Goal: Task Accomplishment & Management: Manage account settings

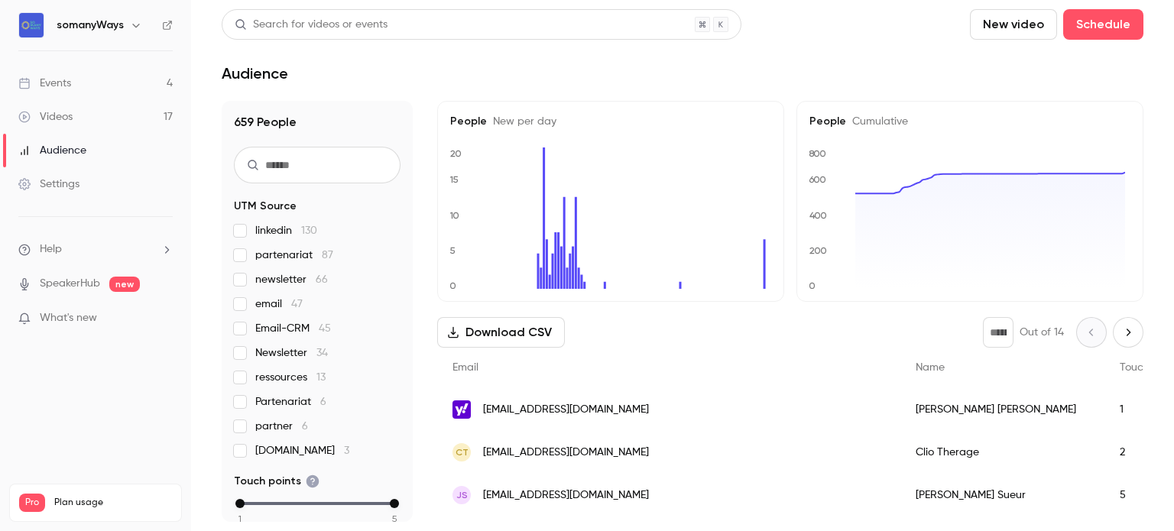
click at [92, 110] on link "Videos 17" at bounding box center [95, 117] width 191 height 34
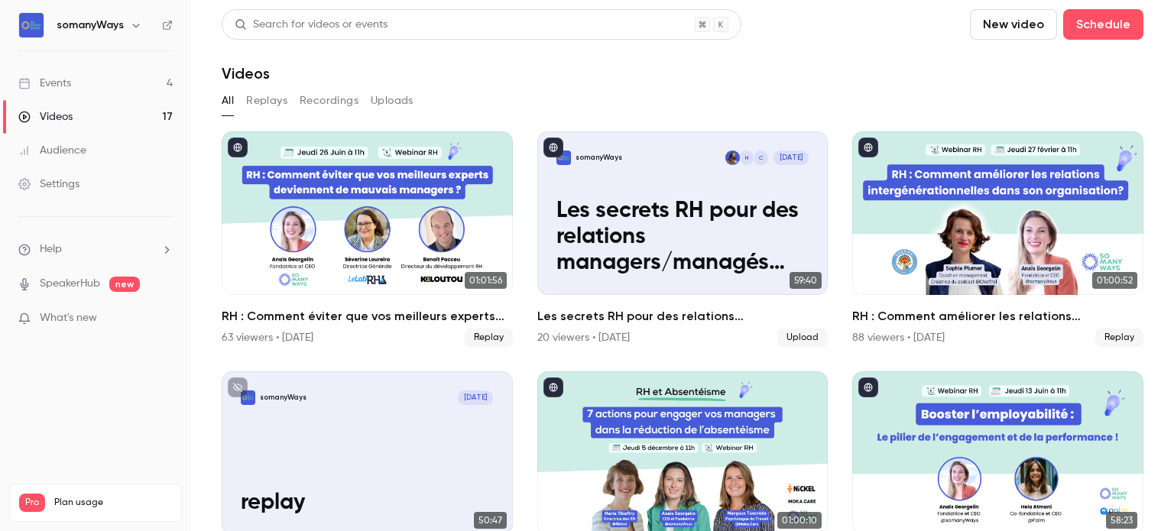
click at [397, 109] on button "Uploads" at bounding box center [392, 101] width 43 height 24
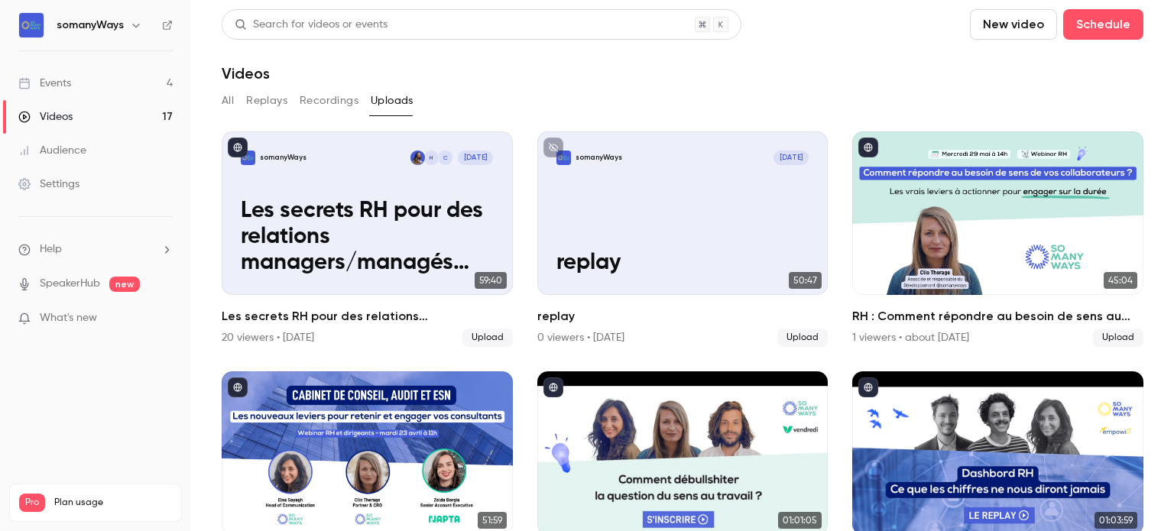
click at [997, 18] on button "New video" at bounding box center [1013, 24] width 87 height 31
click at [1006, 102] on div "Upload" at bounding box center [1058, 106] width 116 height 15
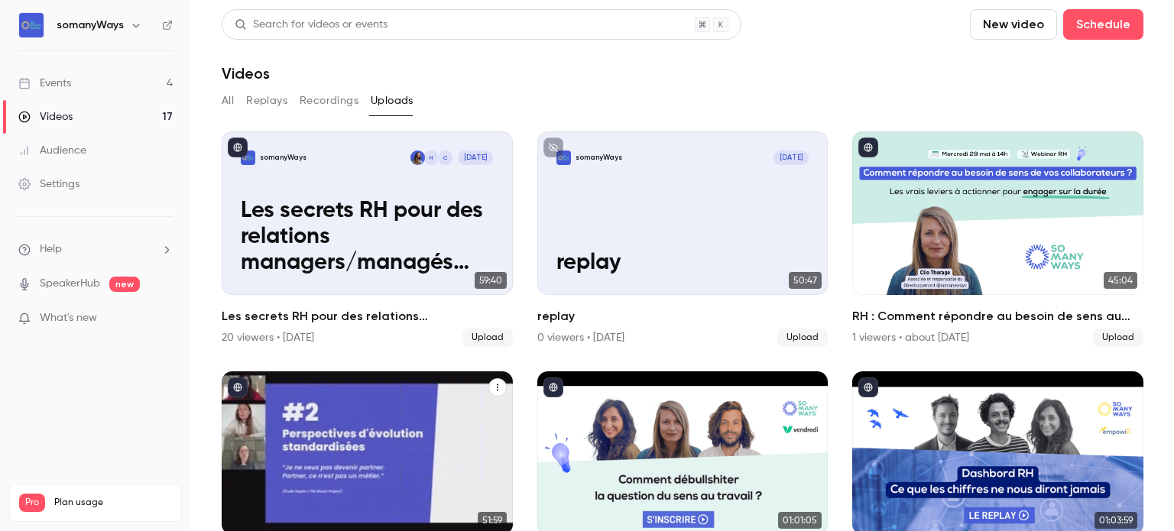
click at [358, 436] on div "ESN - Les nouveaux leviers pour retenir et engager vos consultants" at bounding box center [367, 453] width 291 height 164
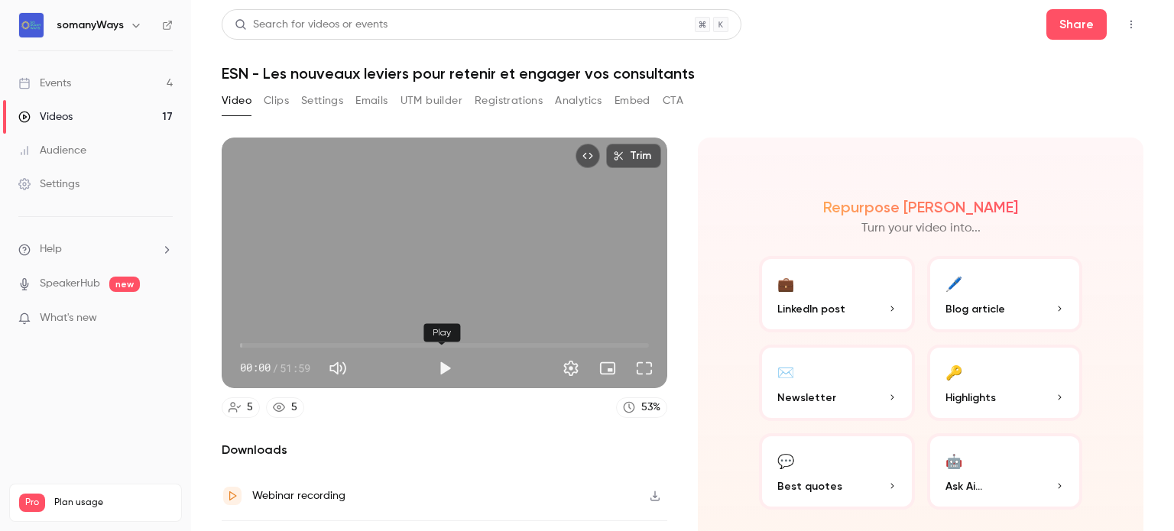
click at [443, 364] on button "Play" at bounding box center [445, 368] width 31 height 31
click at [293, 336] on span "06:54" at bounding box center [444, 345] width 409 height 24
click at [640, 368] on button "Full screen" at bounding box center [644, 368] width 31 height 31
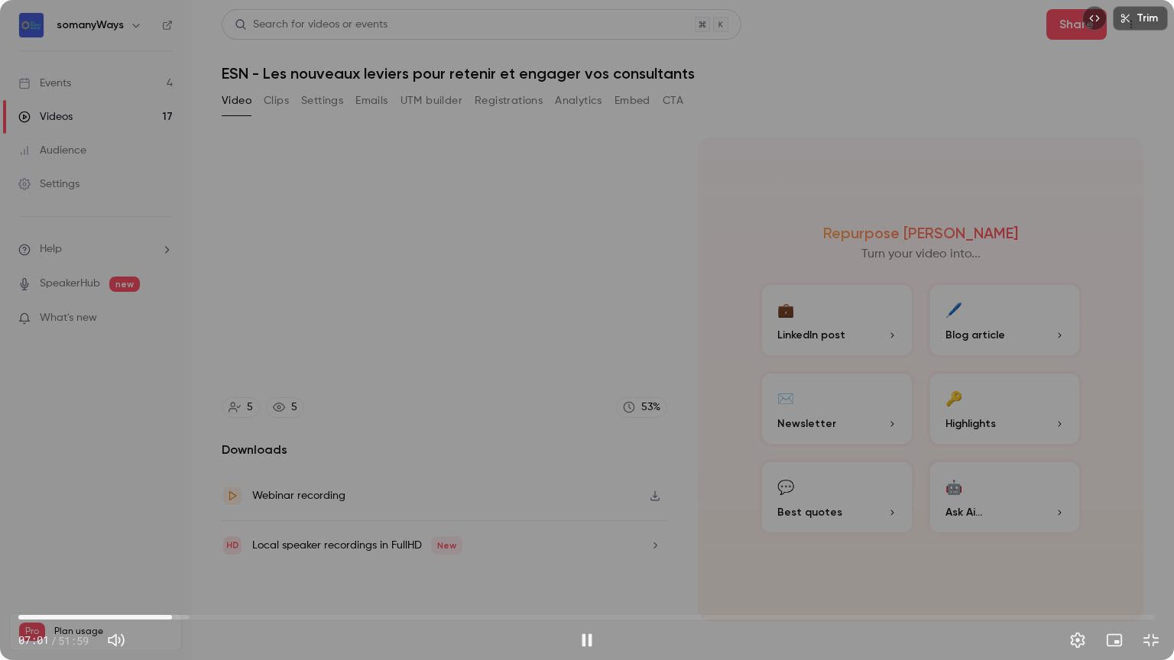
click at [24, 530] on span "07:01" at bounding box center [586, 617] width 1137 height 24
click at [233, 459] on div "Trim 00:19 00:19 / 51:59" at bounding box center [587, 330] width 1174 height 660
click at [91, 530] on span "03:19" at bounding box center [586, 617] width 1137 height 24
click at [150, 530] on span "06:00" at bounding box center [586, 617] width 1137 height 24
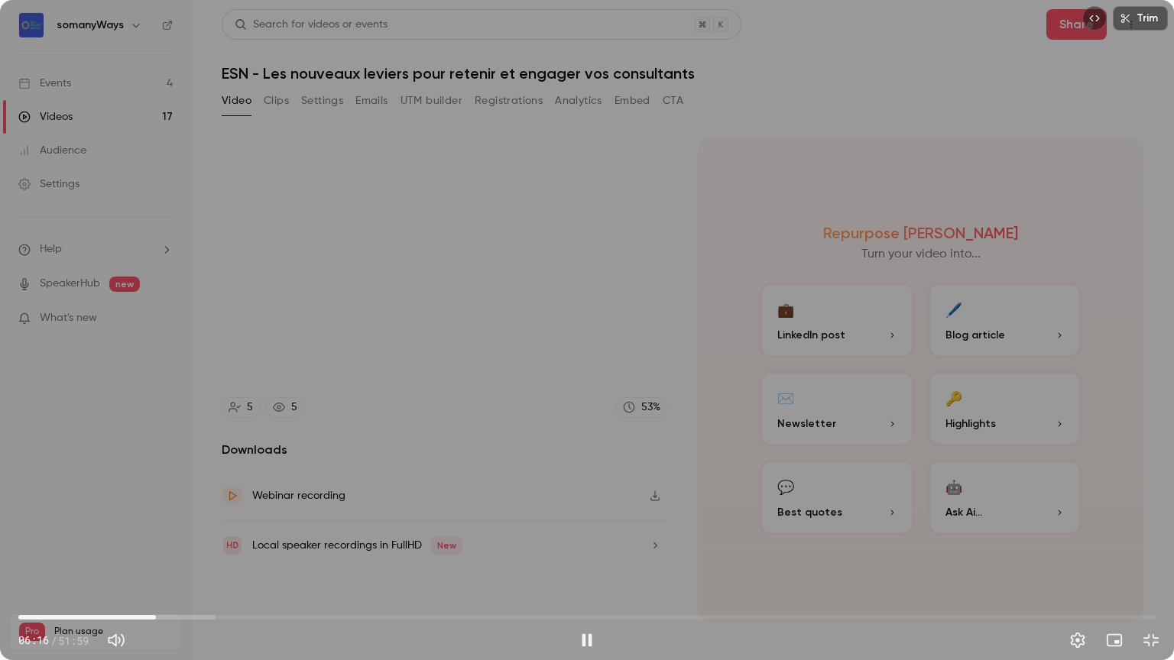
click at [182, 530] on span "06:16" at bounding box center [586, 617] width 1137 height 24
click at [235, 530] on span "07:42" at bounding box center [586, 617] width 1137 height 24
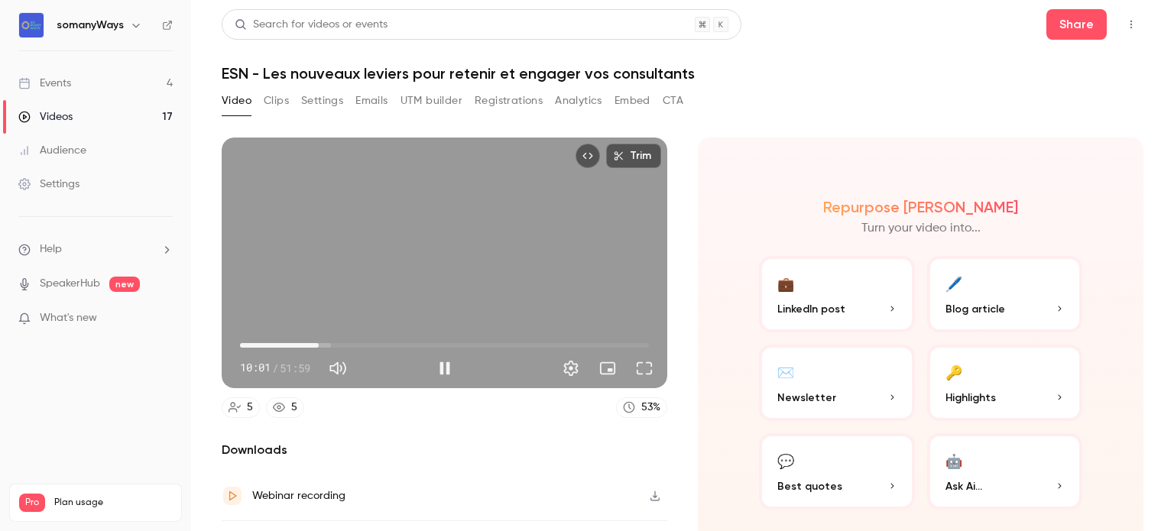
click at [358, 311] on div "Trim 10:01 10:01 / 51:59" at bounding box center [445, 263] width 446 height 251
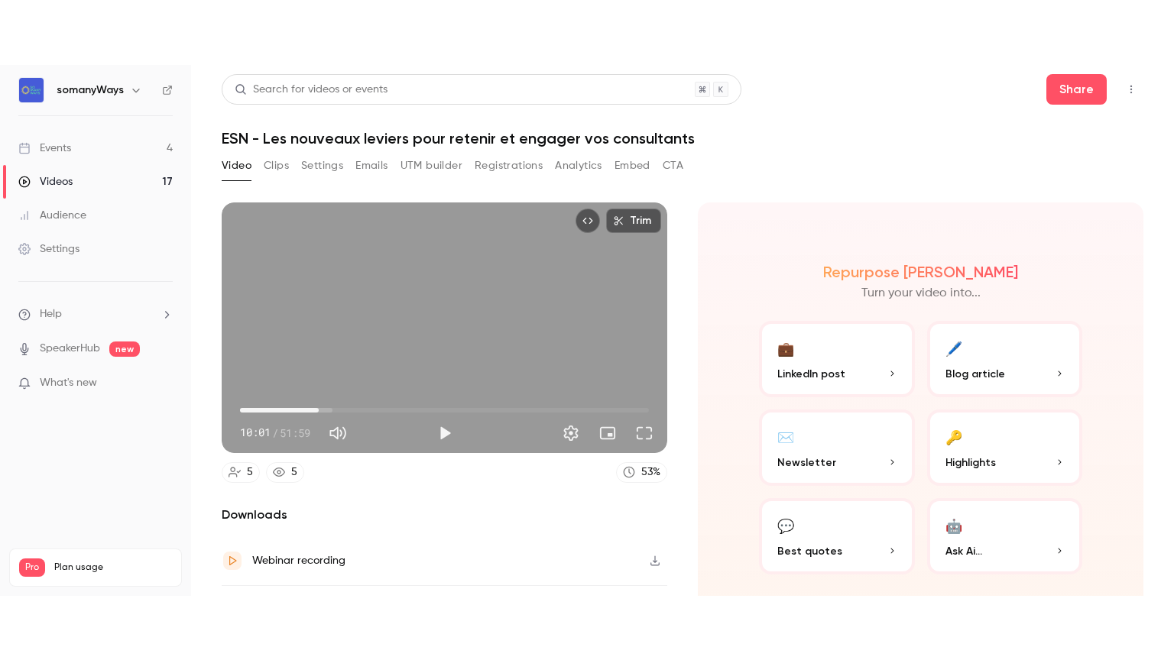
scroll to position [34, 0]
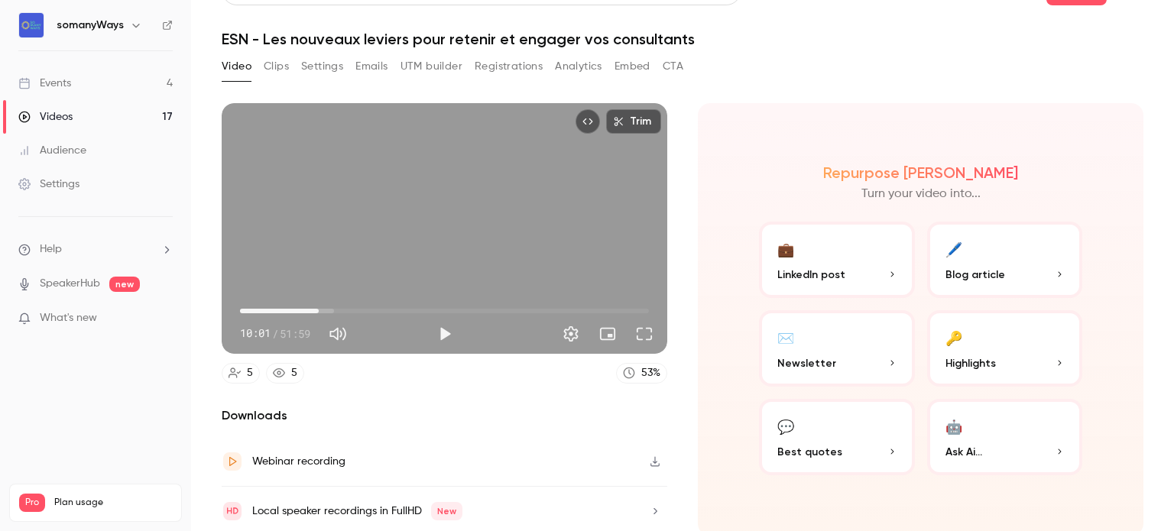
click at [365, 251] on div "Trim 10:01 10:01 / 51:59" at bounding box center [445, 228] width 446 height 251
click at [635, 329] on button "Full screen" at bounding box center [644, 334] width 31 height 31
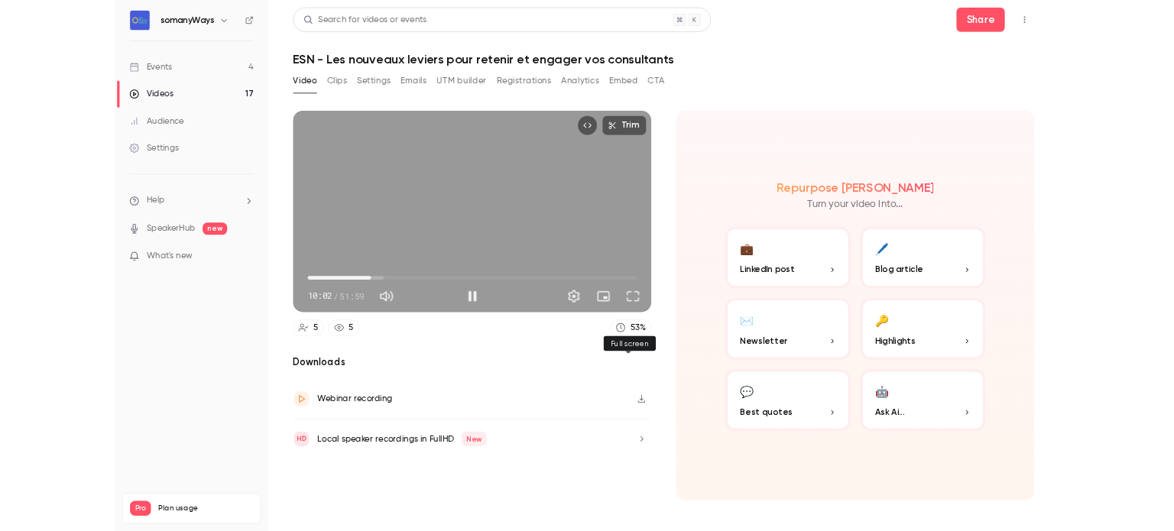
scroll to position [0, 0]
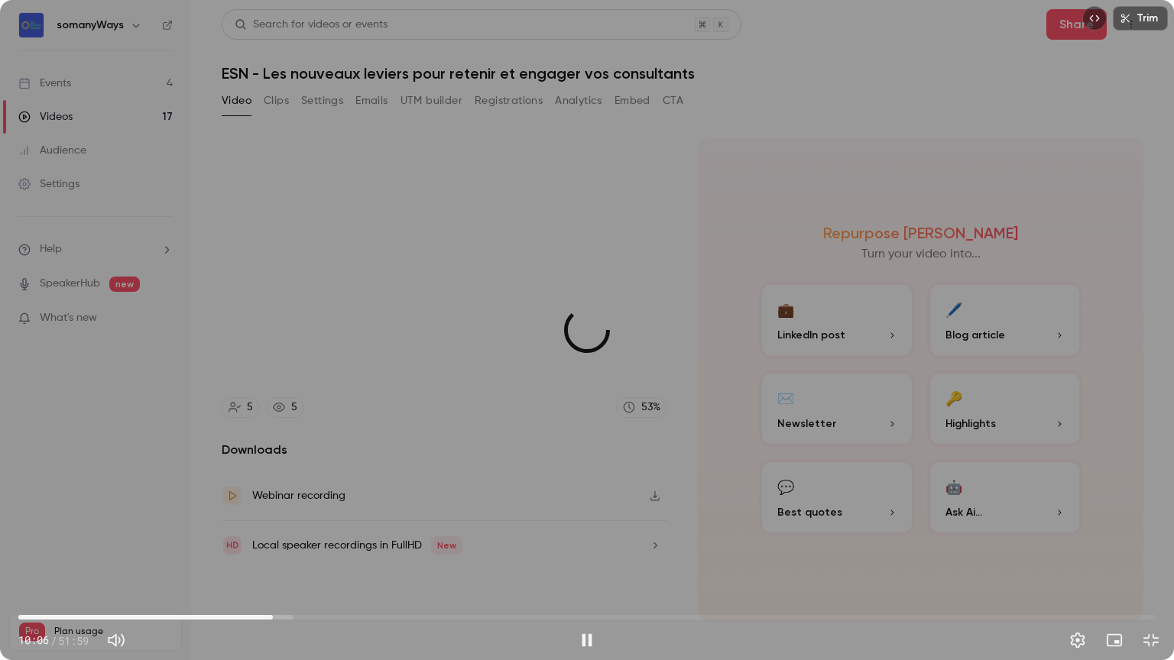
click at [273, 530] on span "11:38" at bounding box center [586, 617] width 1137 height 24
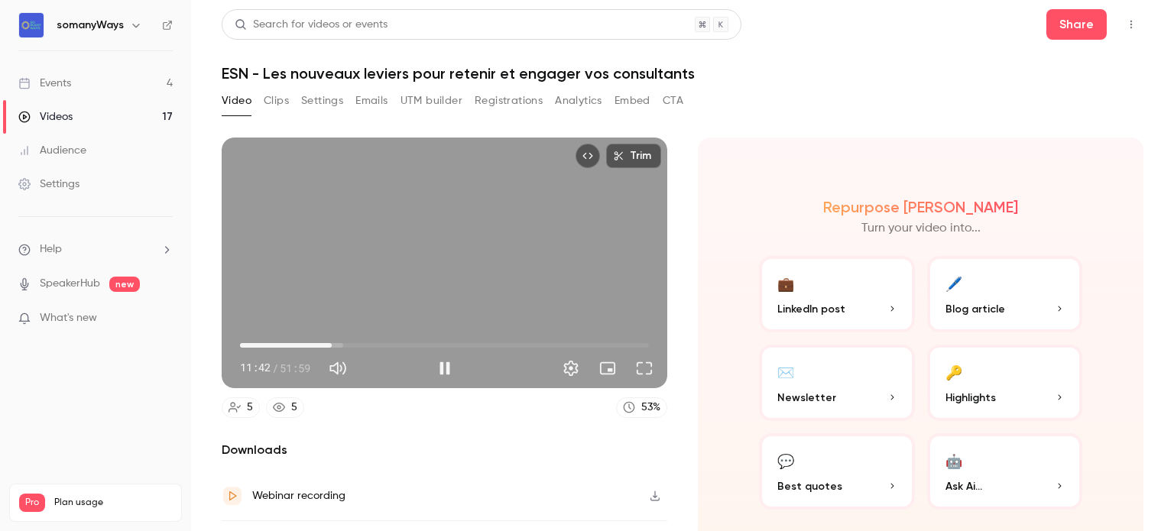
click at [376, 242] on div "Trim 11:42 11:42 / 51:59" at bounding box center [445, 263] width 446 height 251
type input "*****"
click at [93, 82] on link "Events 4" at bounding box center [95, 83] width 191 height 34
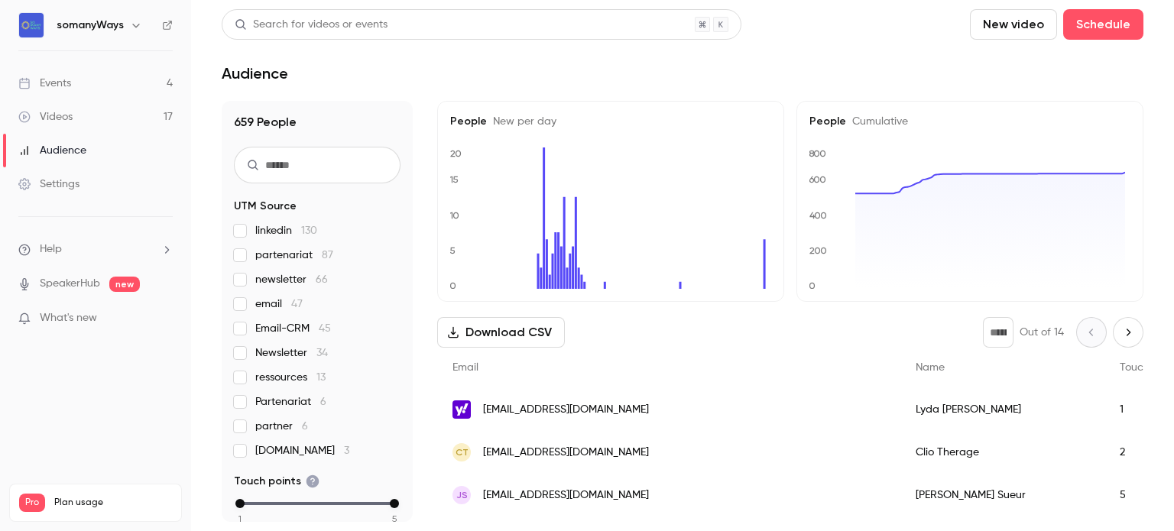
click at [114, 79] on link "Events 4" at bounding box center [95, 83] width 191 height 34
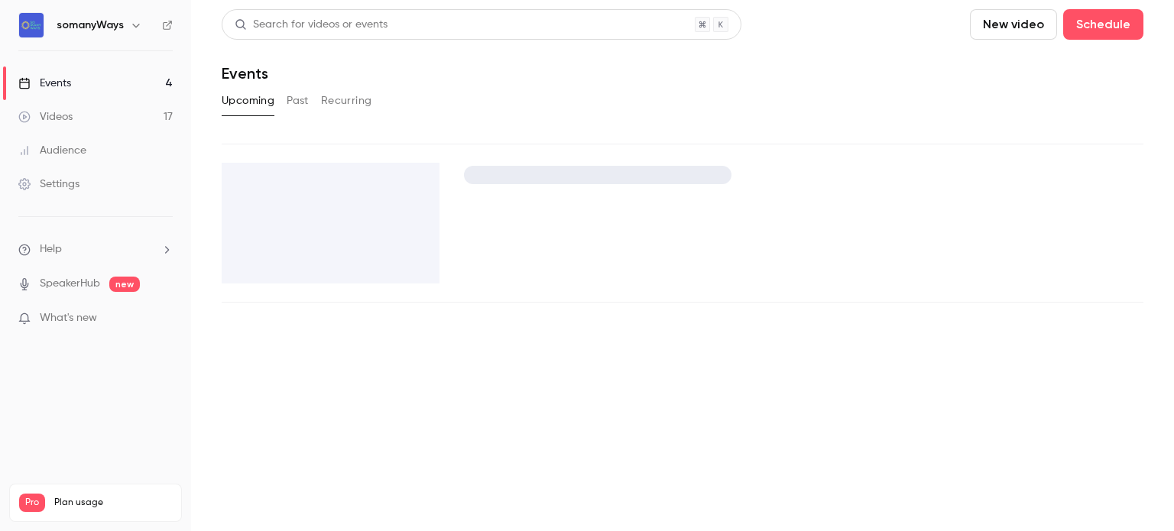
click at [116, 118] on link "Videos 17" at bounding box center [95, 117] width 191 height 34
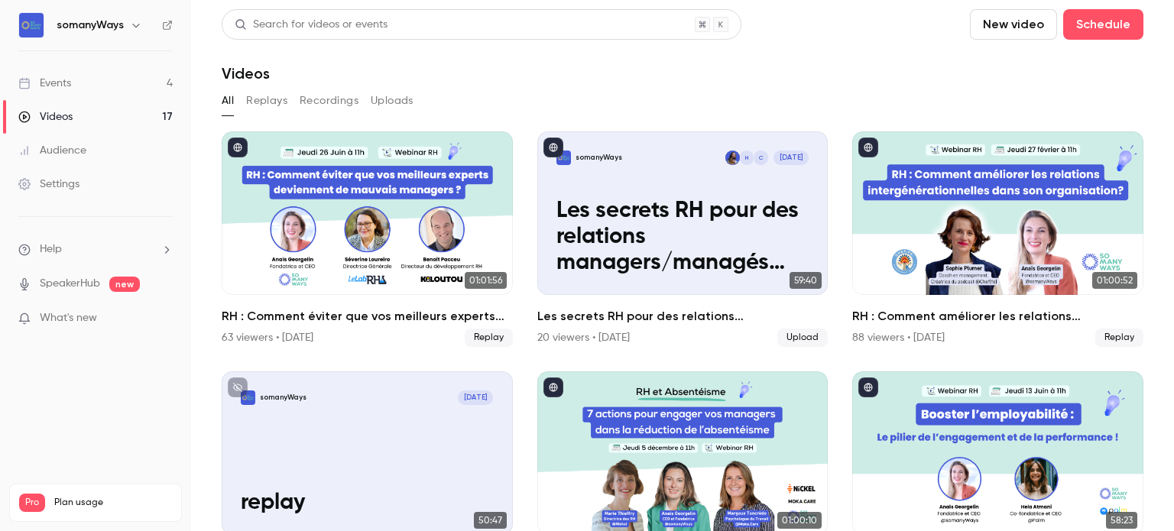
click at [155, 79] on link "Events 4" at bounding box center [95, 83] width 191 height 34
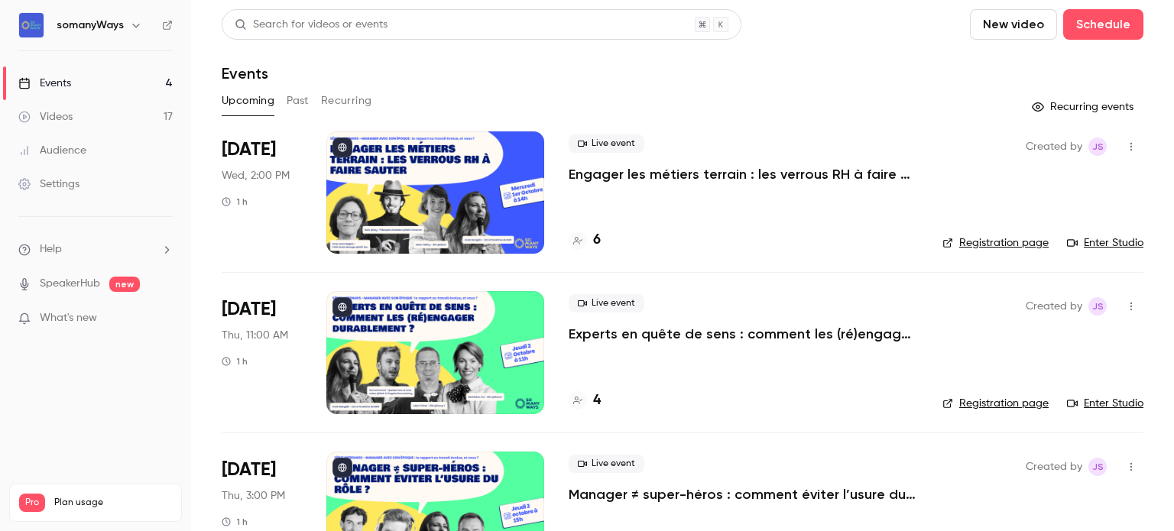
click at [293, 99] on button "Past" at bounding box center [298, 101] width 22 height 24
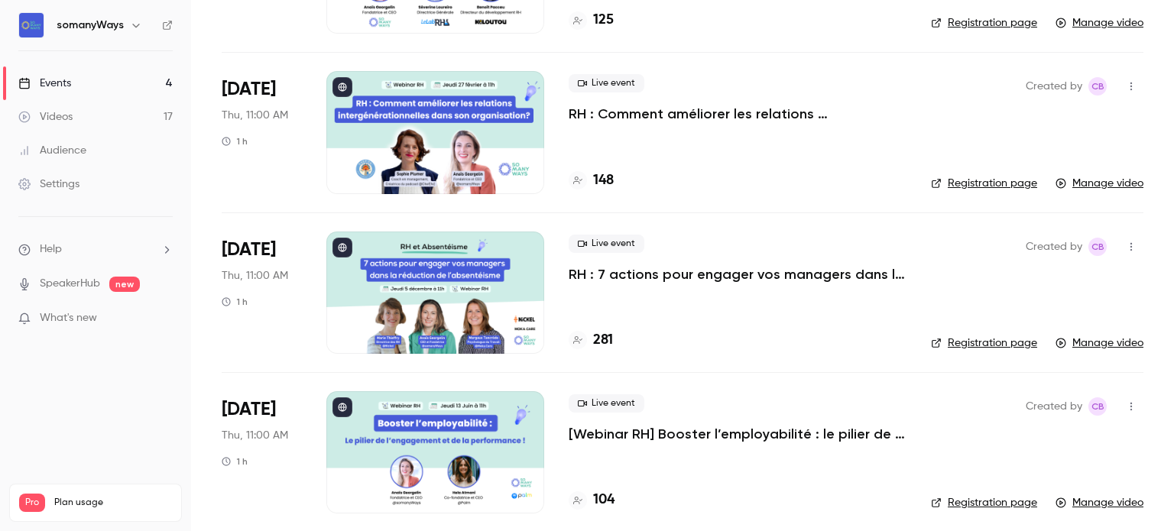
scroll to position [223, 0]
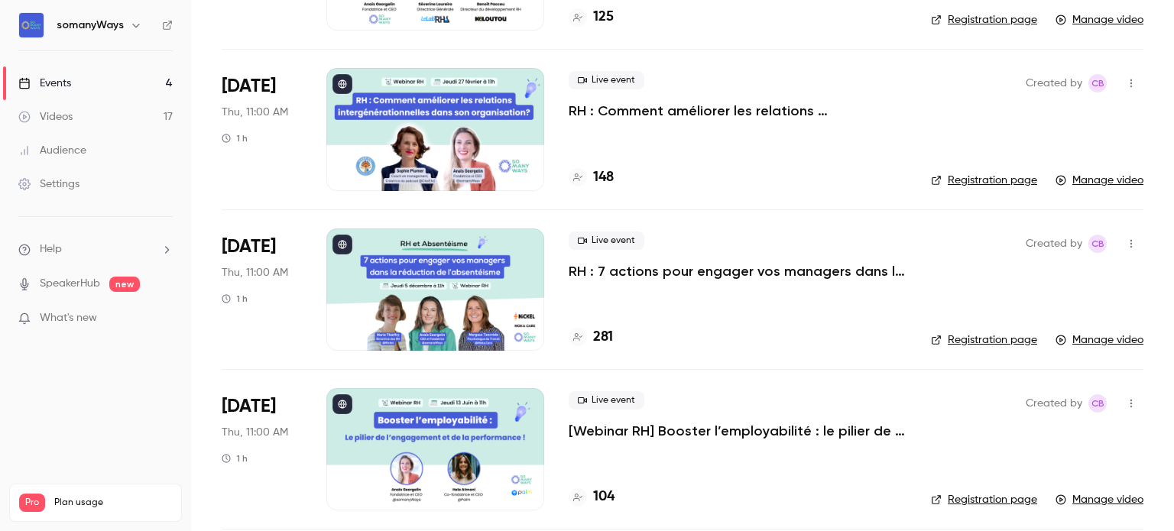
click at [661, 271] on p "RH : 7 actions pour engager vos managers dans la réduction de l’absentéisme" at bounding box center [738, 271] width 338 height 18
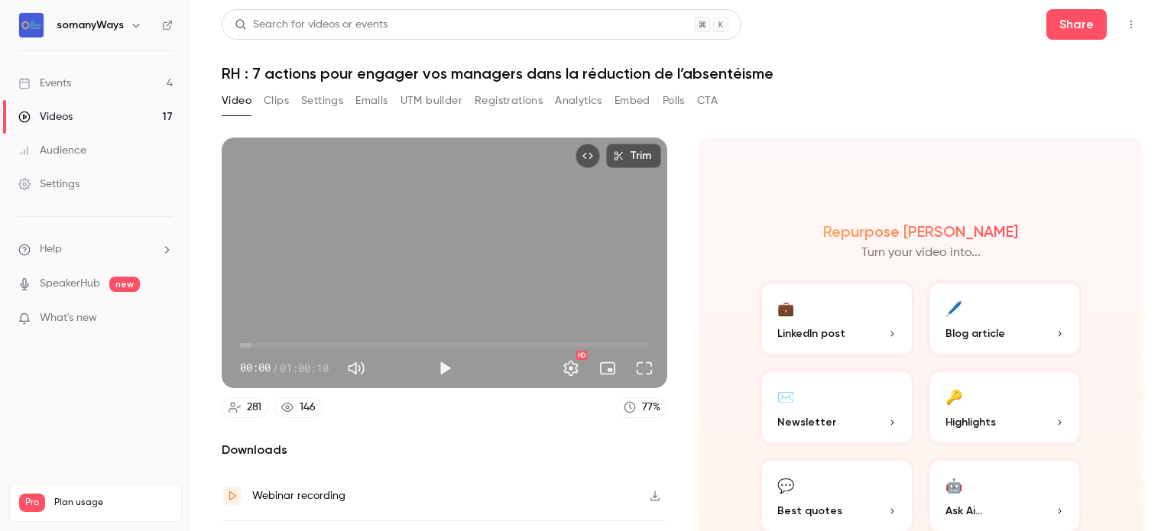
click at [427, 65] on h1 "RH : 7 actions pour engager vos managers dans la réduction de l’absentéisme" at bounding box center [683, 73] width 922 height 18
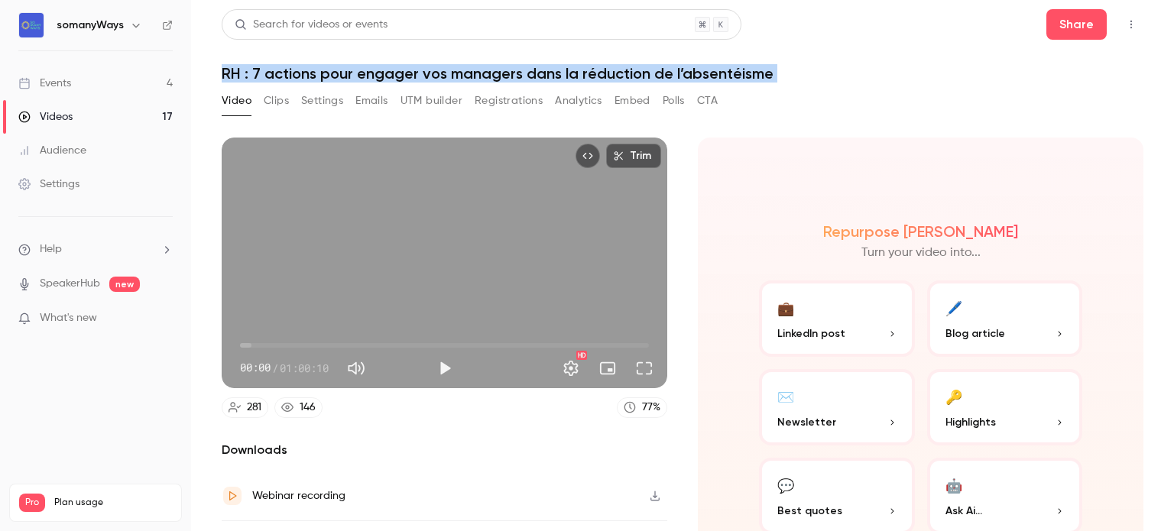
click at [427, 65] on h1 "RH : 7 actions pour engager vos managers dans la réduction de l’absentéisme" at bounding box center [683, 73] width 922 height 18
copy div "RH : 7 actions pour engager vos managers dans la réduction de l’absentéisme Vid…"
click at [316, 106] on button "Settings" at bounding box center [322, 101] width 42 height 24
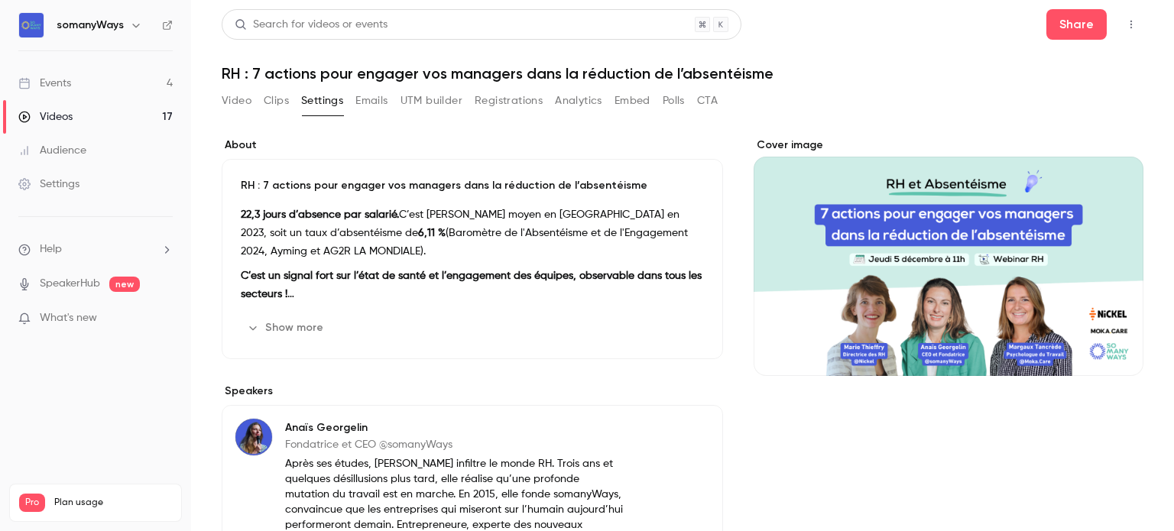
click at [339, 280] on strong "C’est un signal fort sur l’état de santé et l’engagement des équipes, observabl…" at bounding box center [471, 285] width 461 height 29
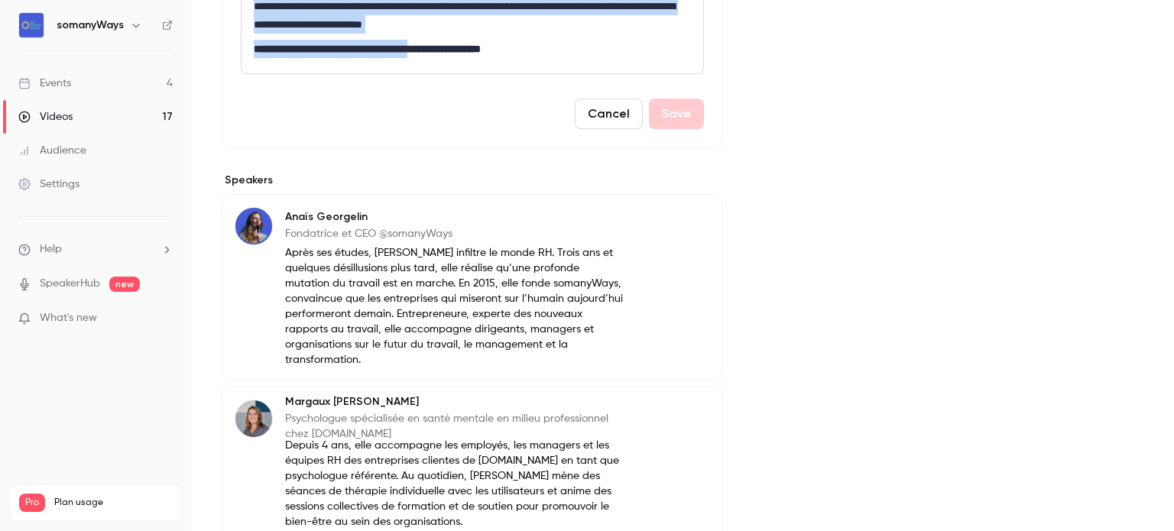
scroll to position [721, 0]
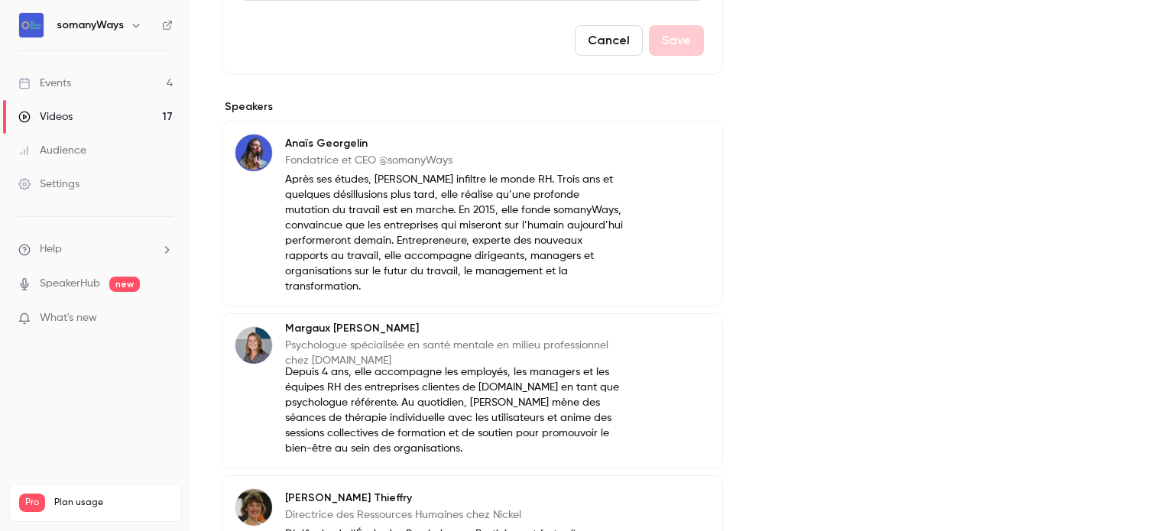
drag, startPoint x: 254, startPoint y: 298, endPoint x: 547, endPoint y: 68, distance: 372.9
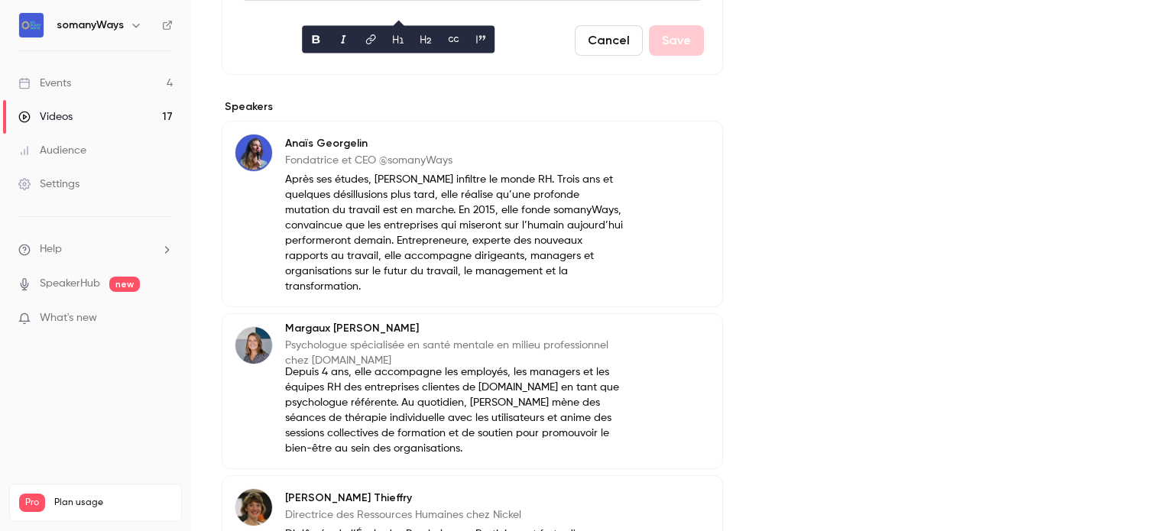
copy div "**********"
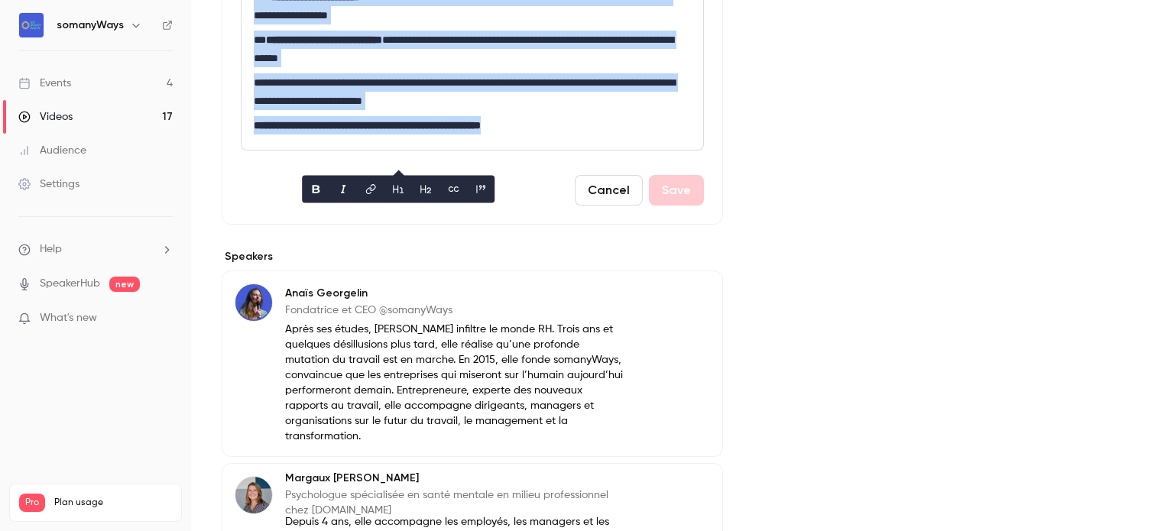
scroll to position [573, 0]
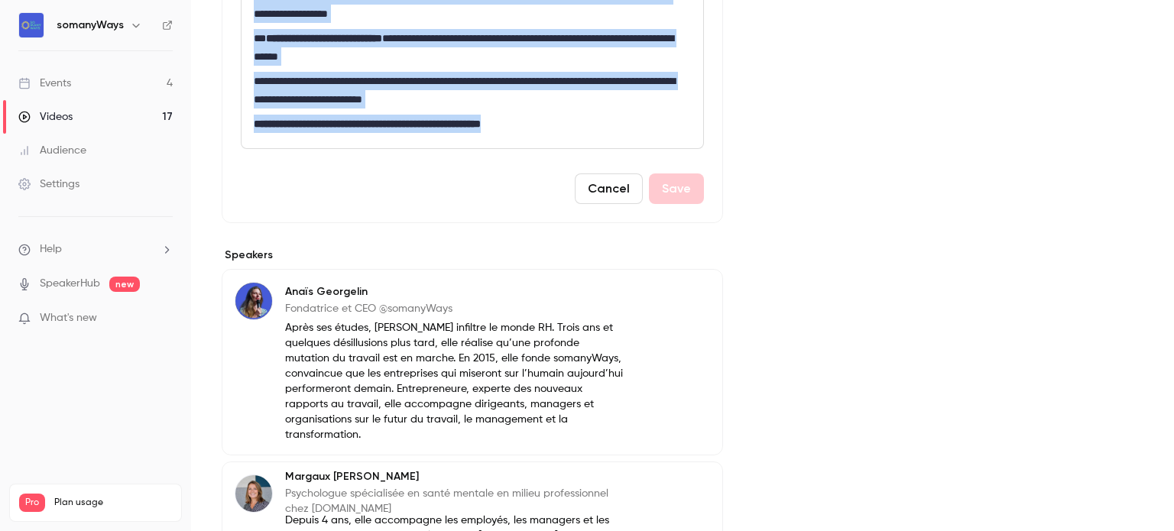
click at [545, 109] on p "**********" at bounding box center [469, 90] width 431 height 37
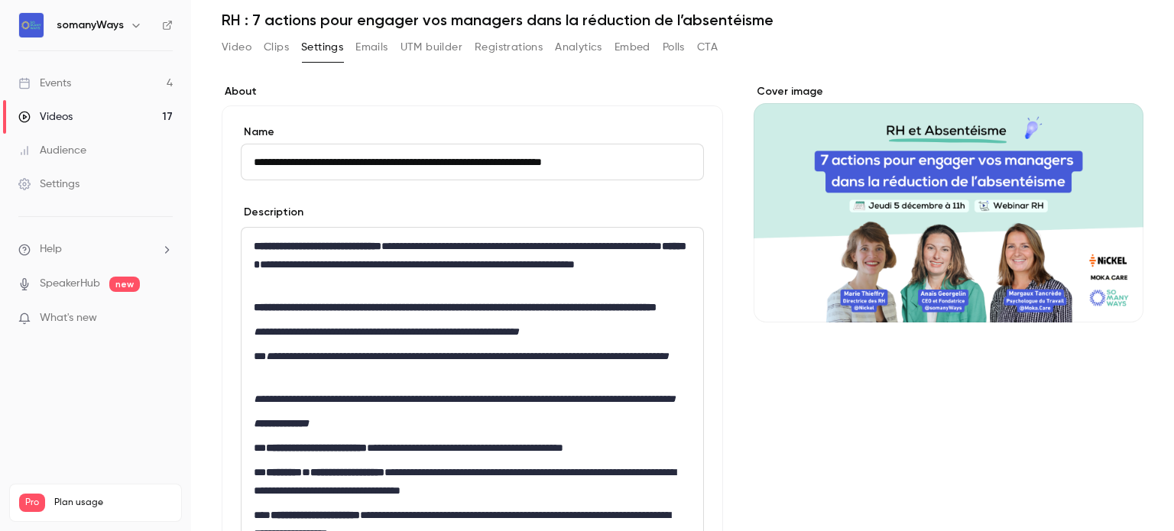
scroll to position [0, 0]
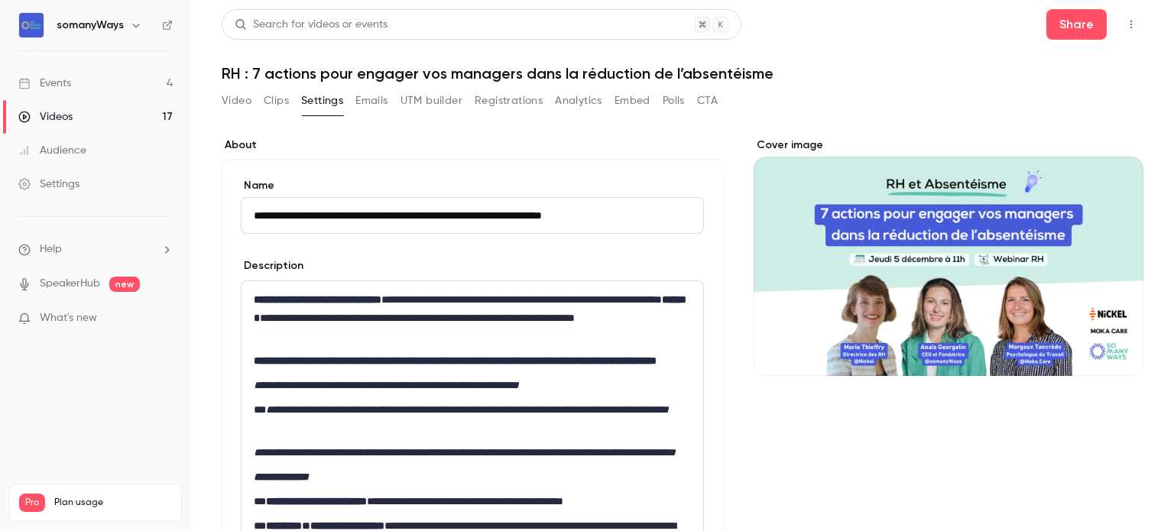
click at [266, 101] on button "Clips" at bounding box center [276, 101] width 25 height 24
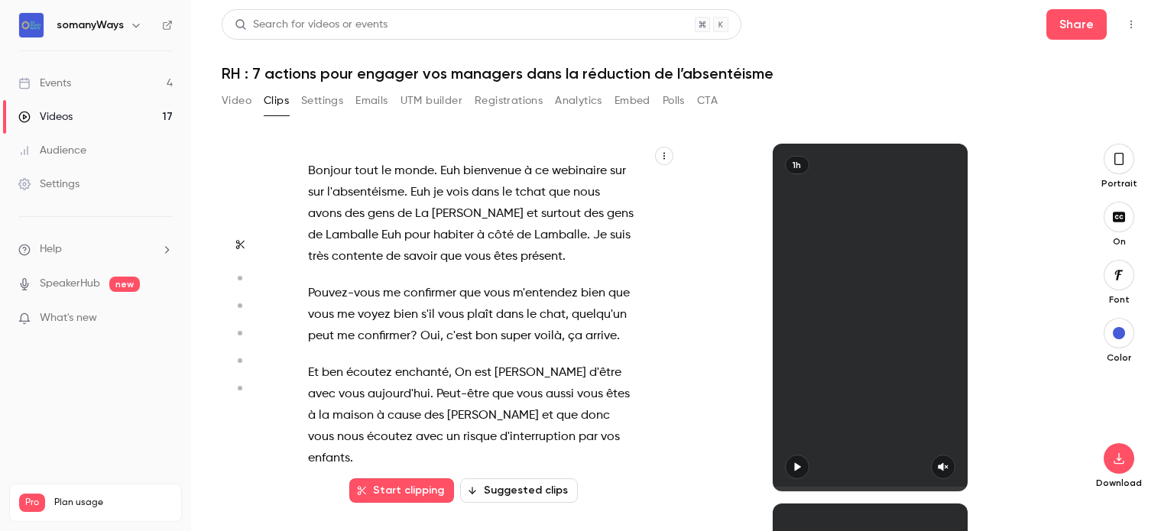
click at [243, 99] on button "Video" at bounding box center [237, 101] width 30 height 24
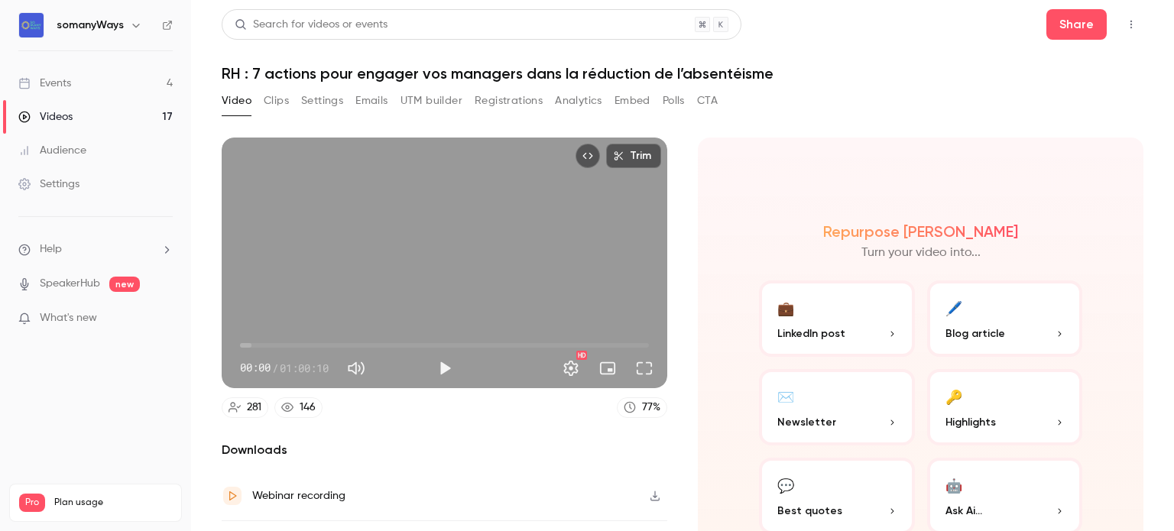
click at [143, 111] on link "Videos 17" at bounding box center [95, 117] width 191 height 34
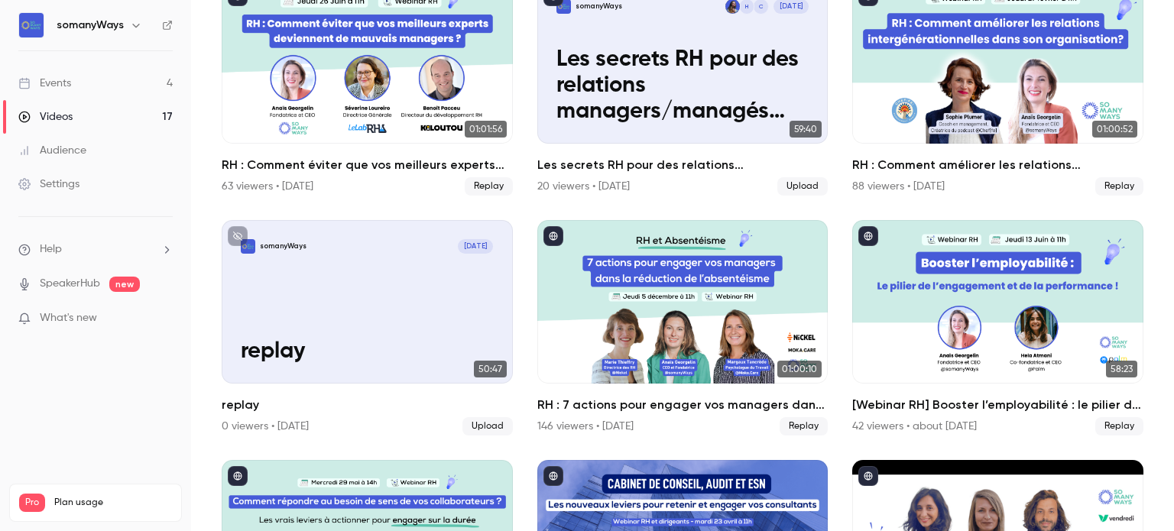
scroll to position [150, 0]
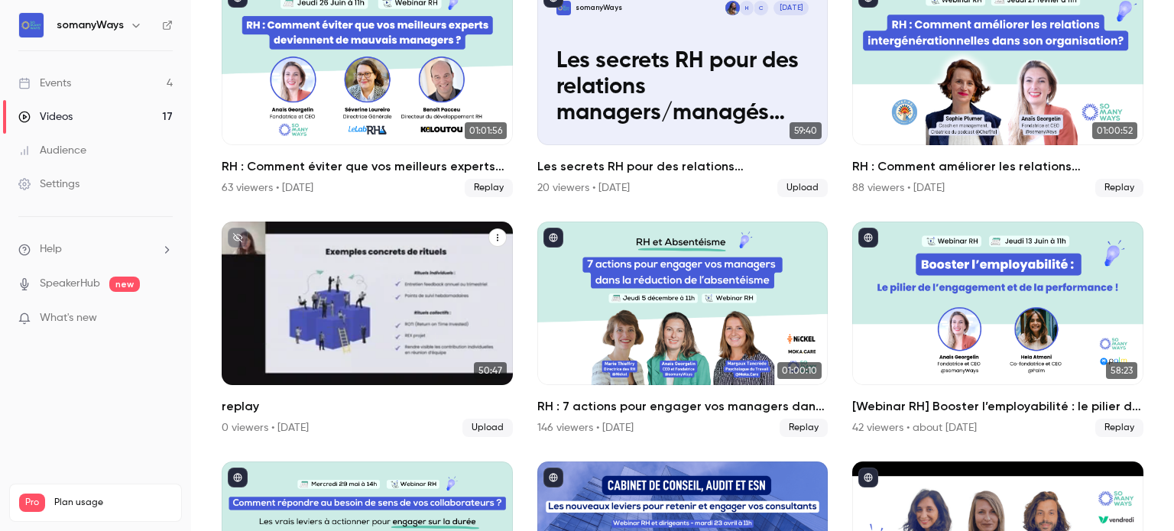
click at [411, 303] on div "somanyWays [DATE] replay" at bounding box center [367, 304] width 291 height 164
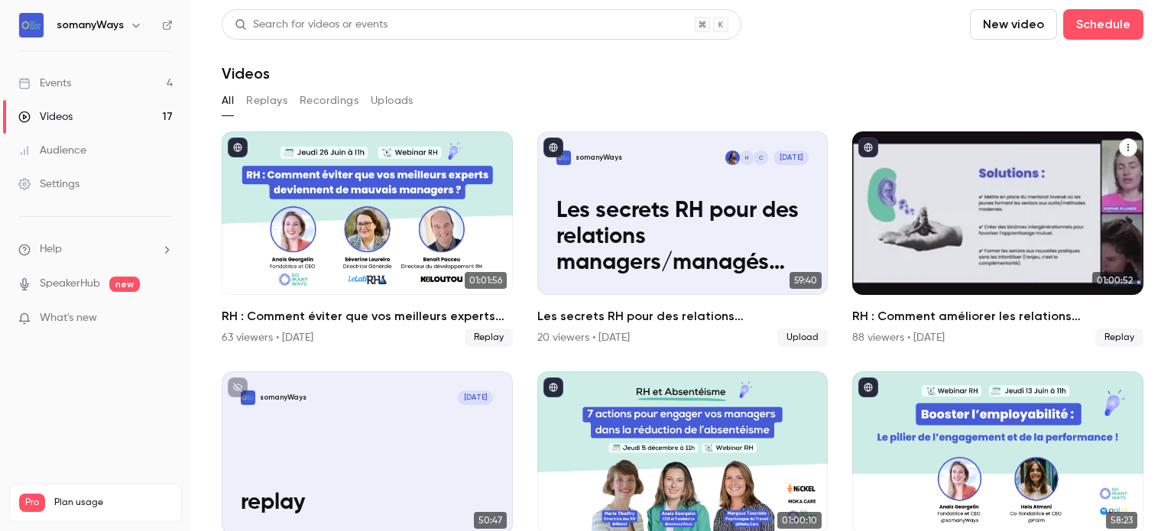
scroll to position [188, 0]
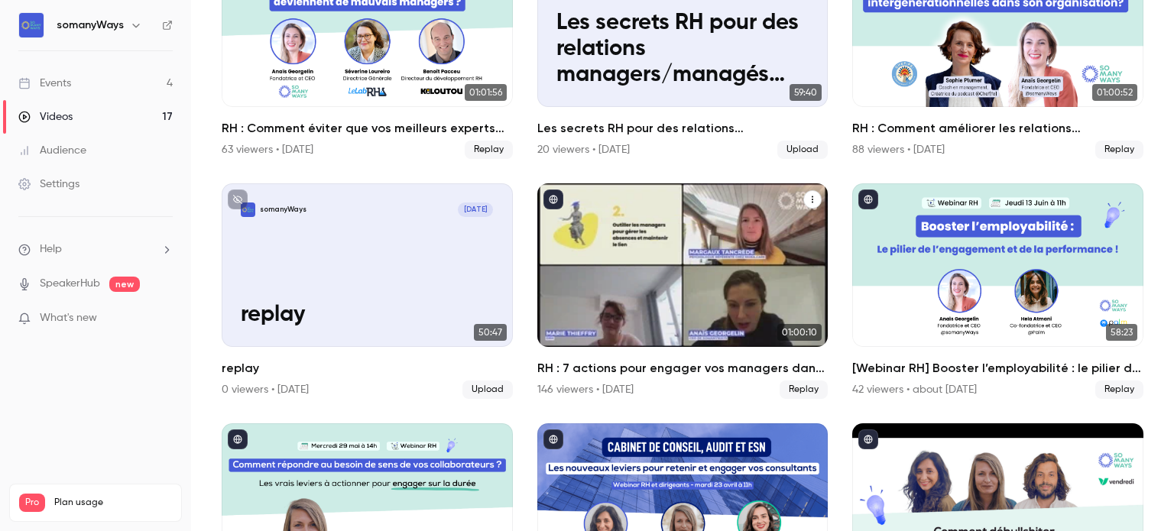
click at [719, 277] on div "RH : 7 actions pour engager vos managers dans la réduction de l’absentéisme" at bounding box center [682, 265] width 291 height 164
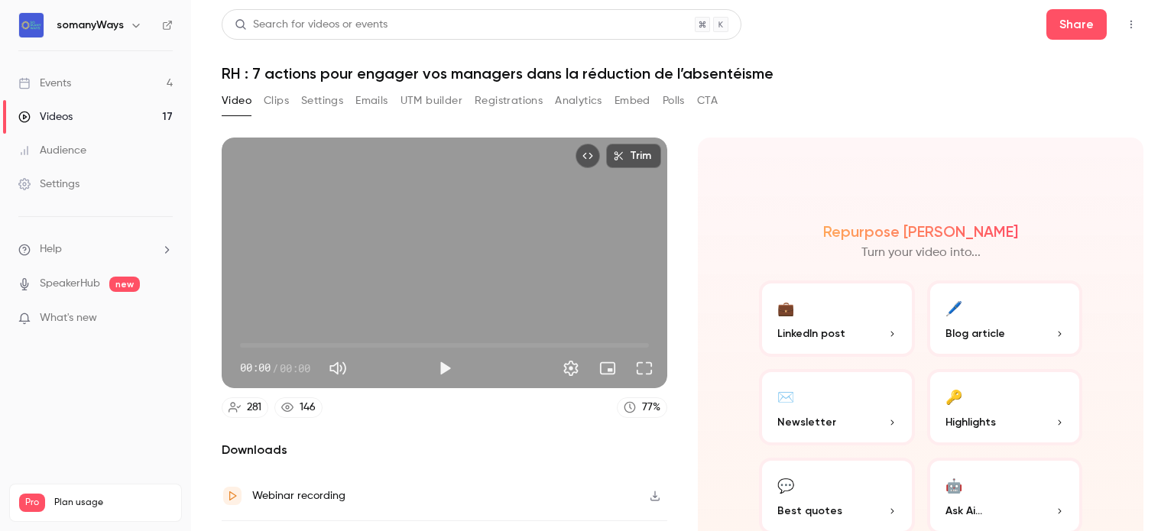
click at [307, 70] on h1 "RH : 7 actions pour engager vos managers dans la réduction de l’absentéisme" at bounding box center [683, 73] width 922 height 18
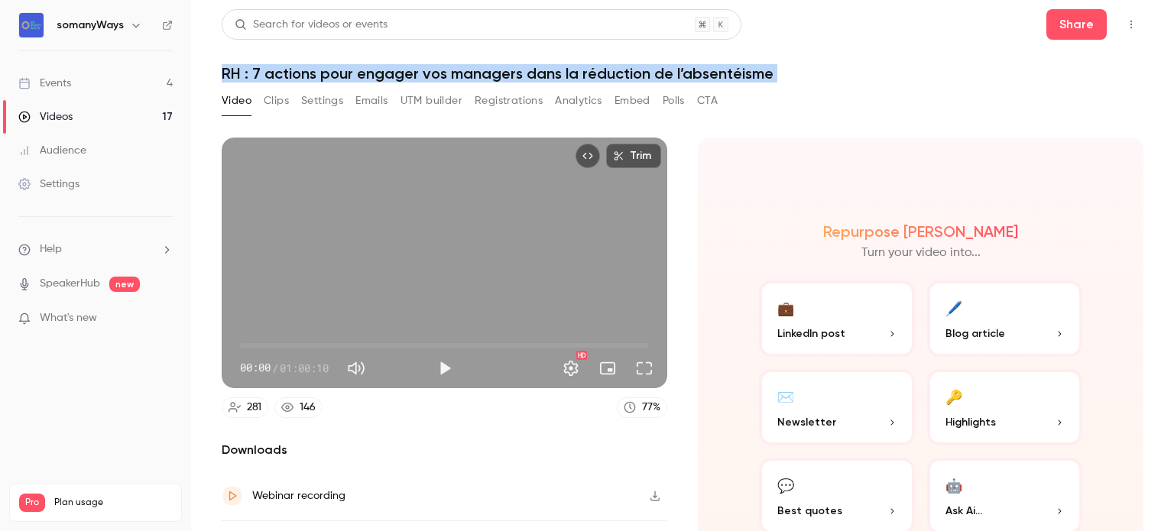
click at [307, 70] on h1 "RH : 7 actions pour engager vos managers dans la réduction de l’absentéisme" at bounding box center [683, 73] width 922 height 18
copy div "RH : 7 actions pour engager vos managers dans la réduction de l’absentéisme Vid…"
click at [309, 100] on button "Settings" at bounding box center [322, 101] width 42 height 24
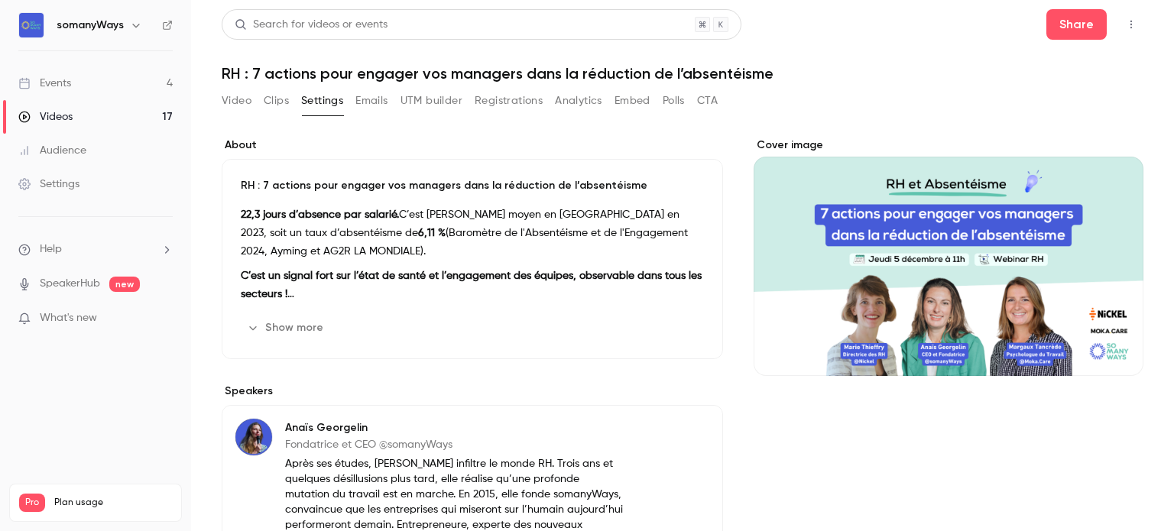
click at [257, 210] on strong "22,3 jours d’absence par salarié." at bounding box center [320, 214] width 158 height 11
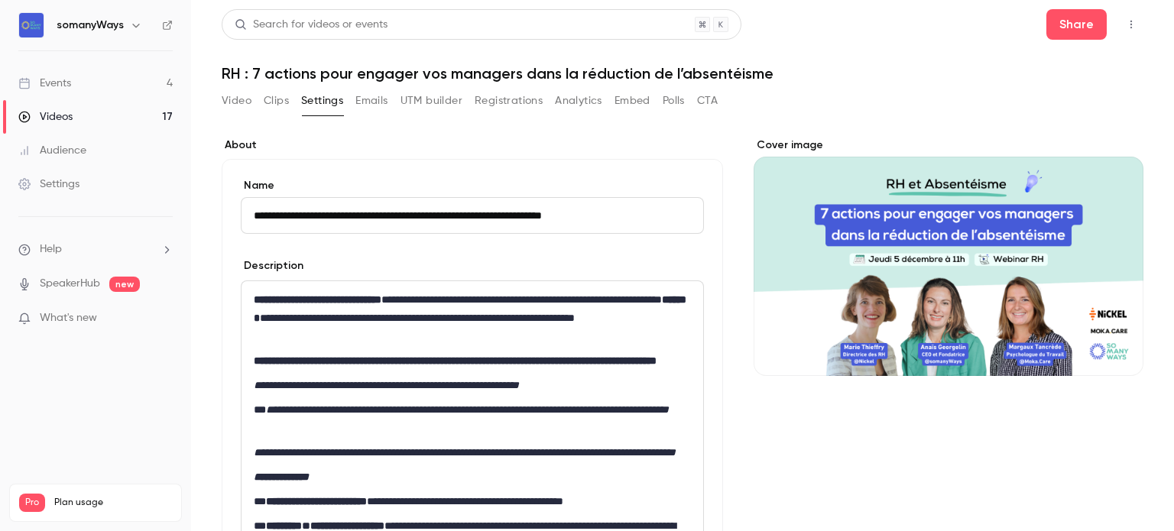
click at [260, 337] on p "**********" at bounding box center [469, 317] width 431 height 55
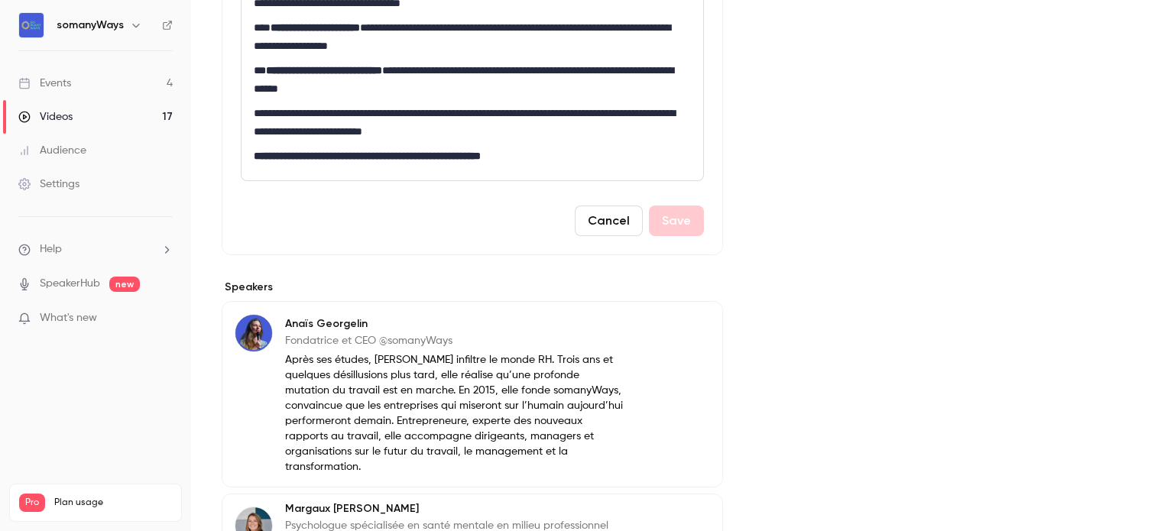
scroll to position [364, 0]
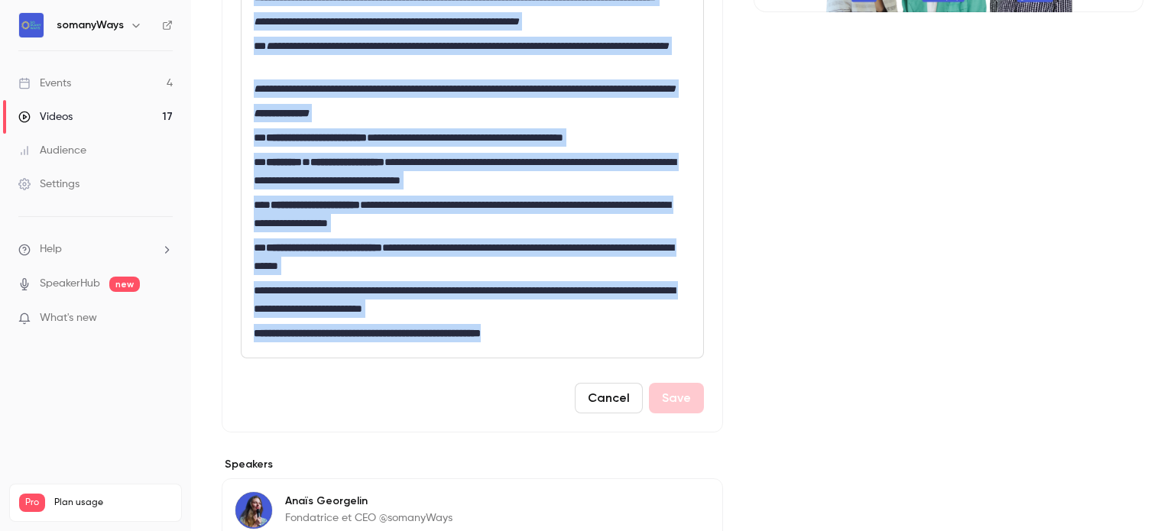
drag, startPoint x: 251, startPoint y: 306, endPoint x: 590, endPoint y: 369, distance: 344.3
click at [590, 358] on div "**********" at bounding box center [473, 137] width 462 height 440
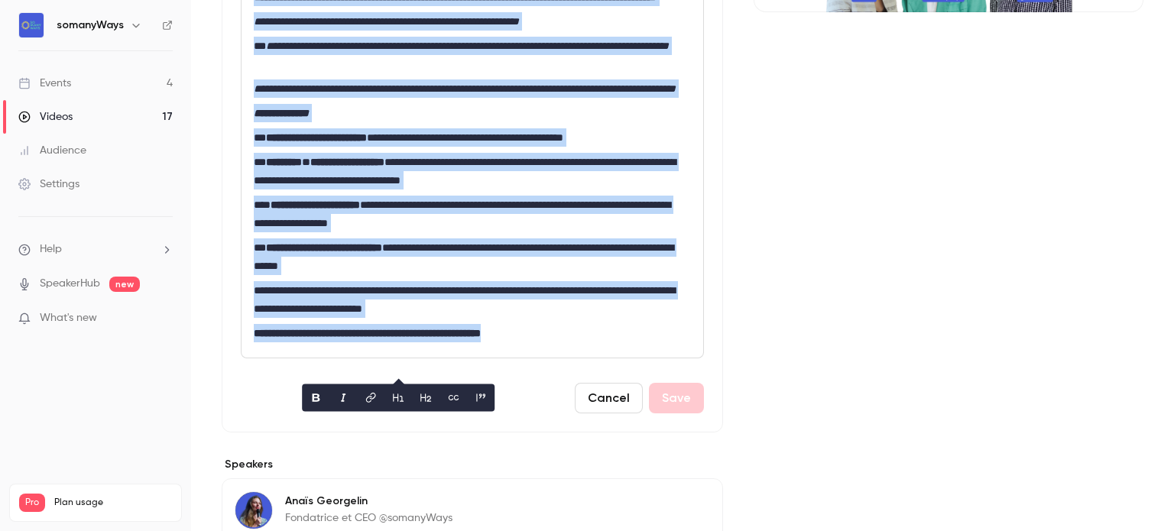
copy div "**********"
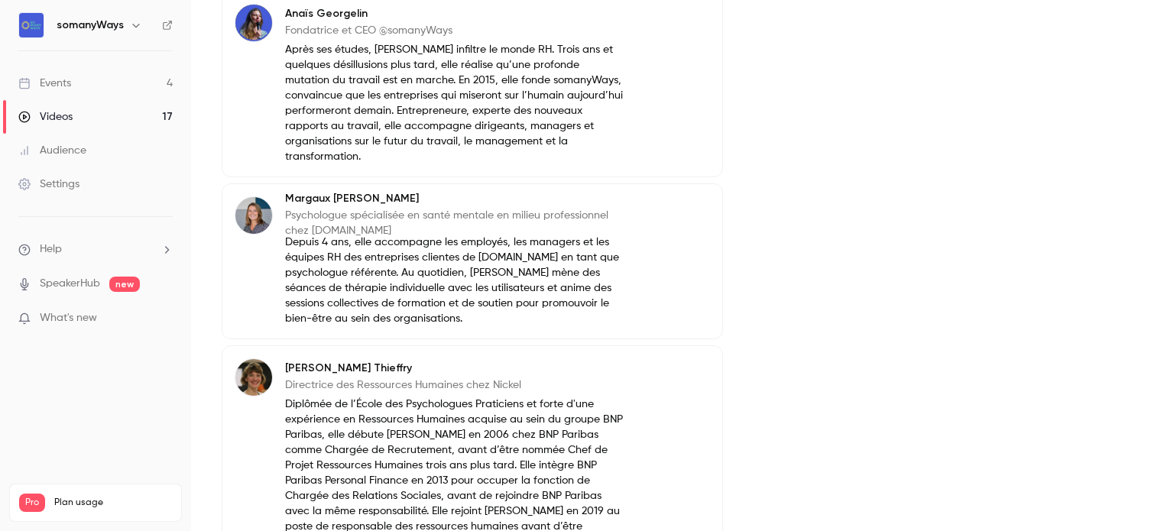
scroll to position [1071, 0]
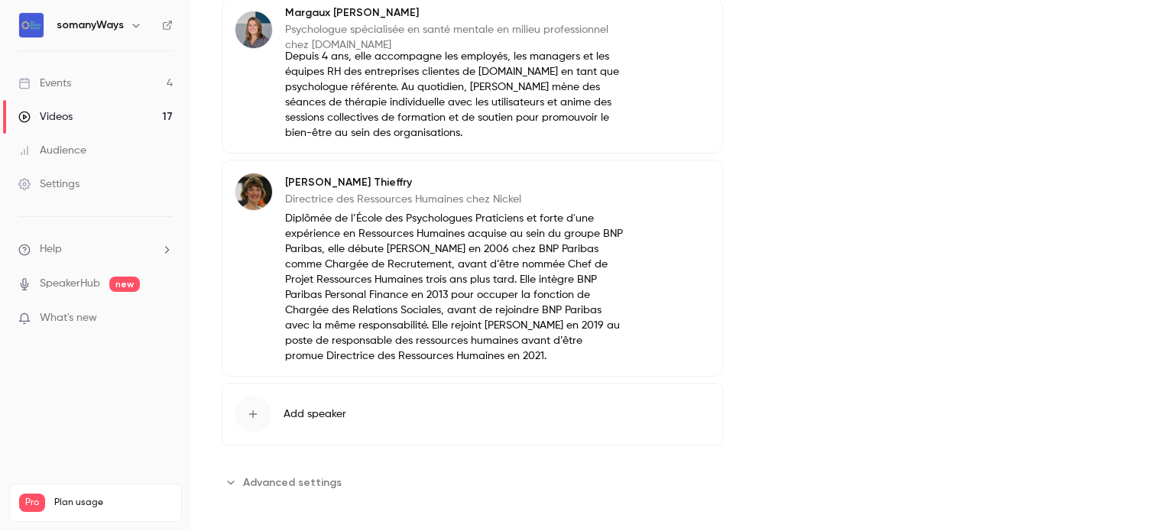
click at [295, 490] on span "Advanced settings" at bounding box center [292, 483] width 99 height 16
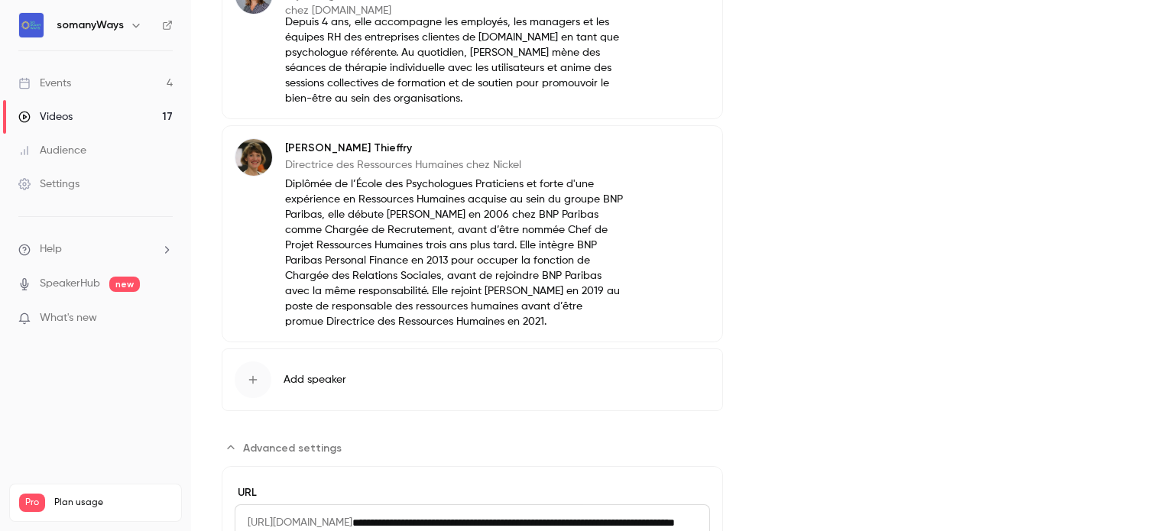
scroll to position [1307, 0]
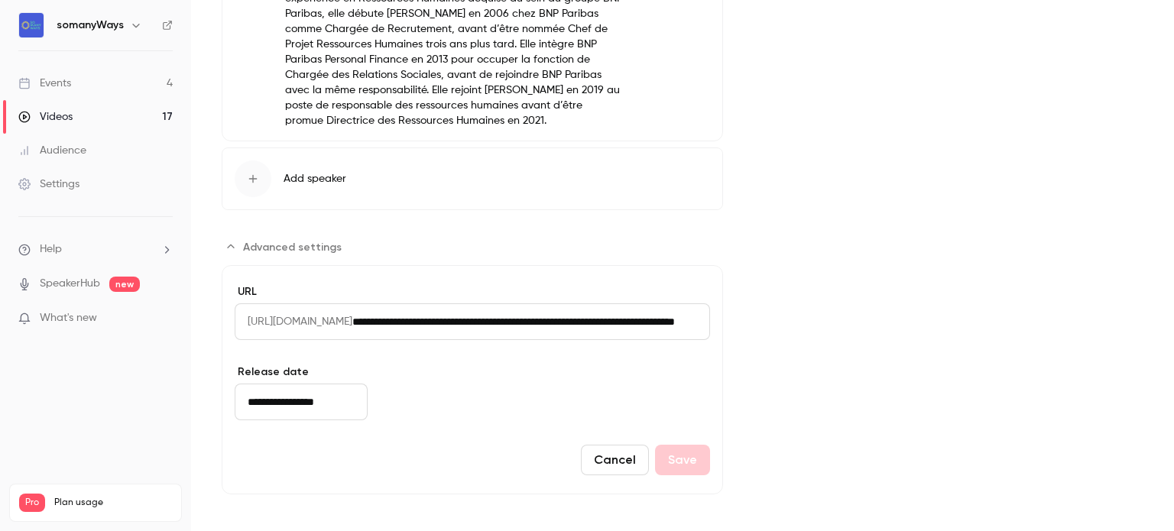
click at [460, 329] on input "**********" at bounding box center [531, 321] width 358 height 37
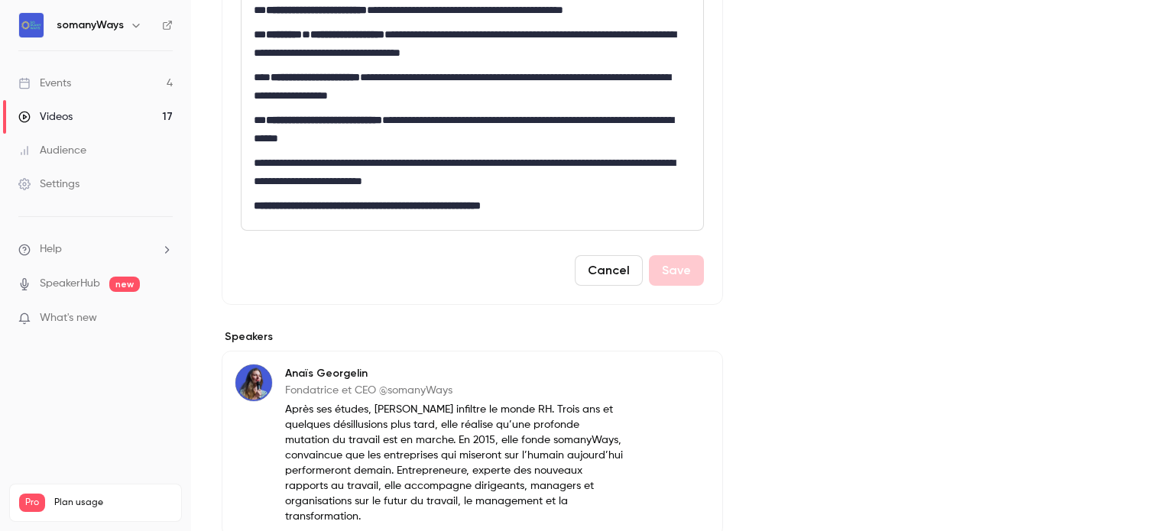
scroll to position [0, 0]
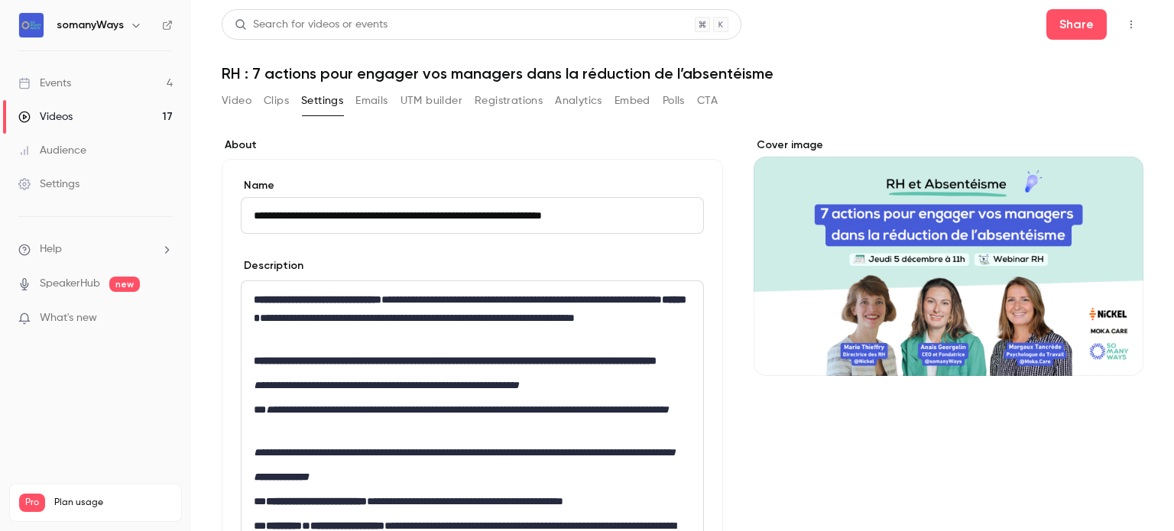
click at [527, 92] on button "Registrations" at bounding box center [509, 101] width 68 height 24
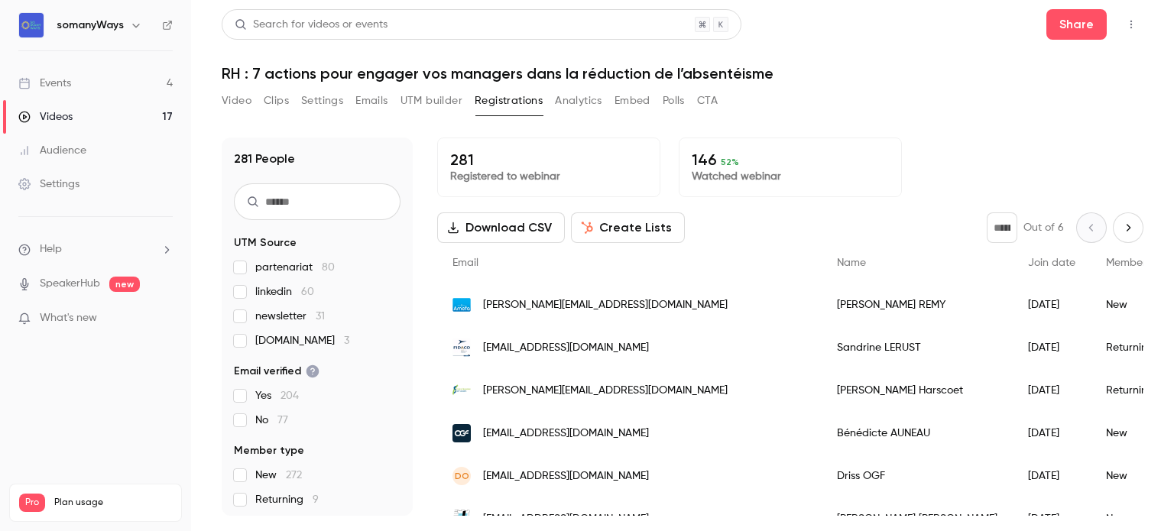
click at [130, 112] on link "Videos 17" at bounding box center [95, 117] width 191 height 34
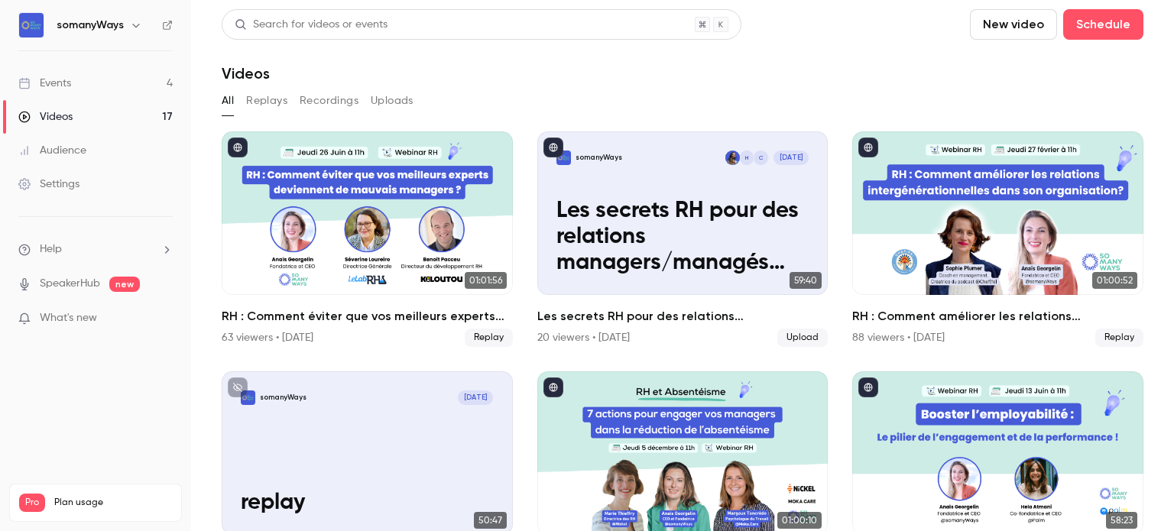
click at [258, 98] on button "Replays" at bounding box center [266, 101] width 41 height 24
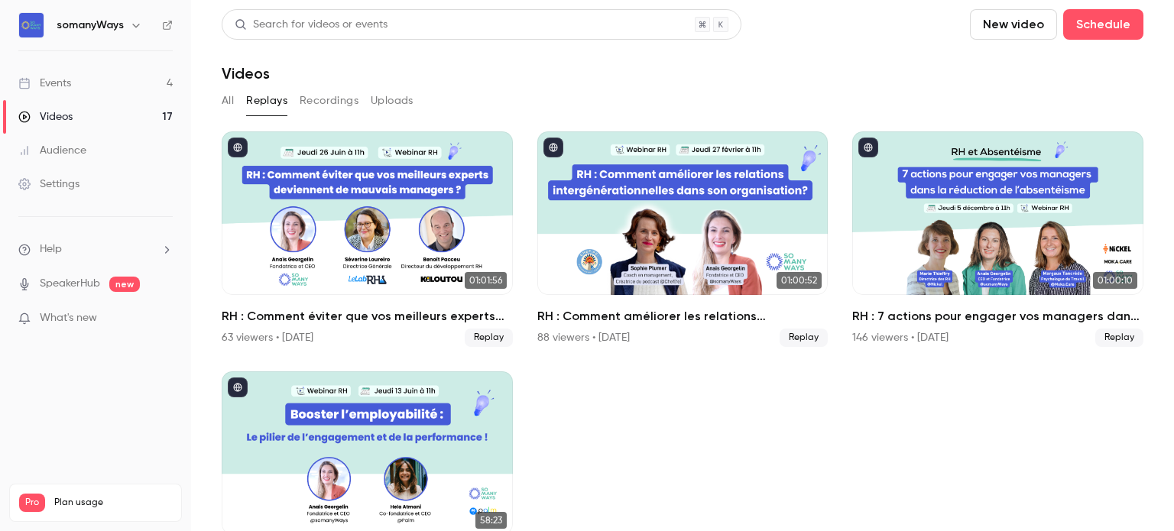
click at [235, 97] on div "All Replays Recordings Uploads" at bounding box center [683, 101] width 922 height 24
click at [223, 98] on button "All" at bounding box center [228, 101] width 12 height 24
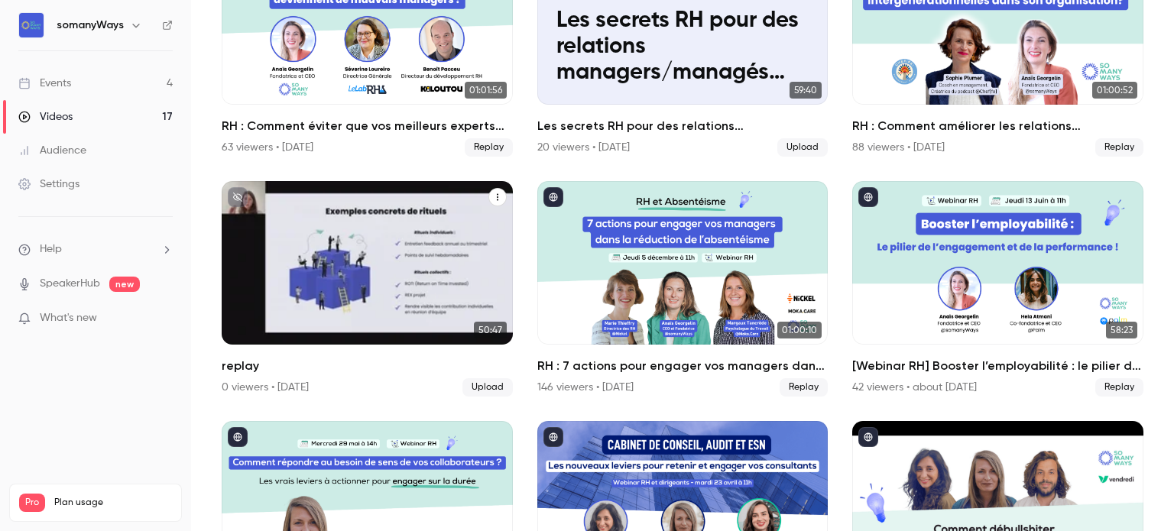
scroll to position [190, 0]
